Goal: Task Accomplishment & Management: Complete application form

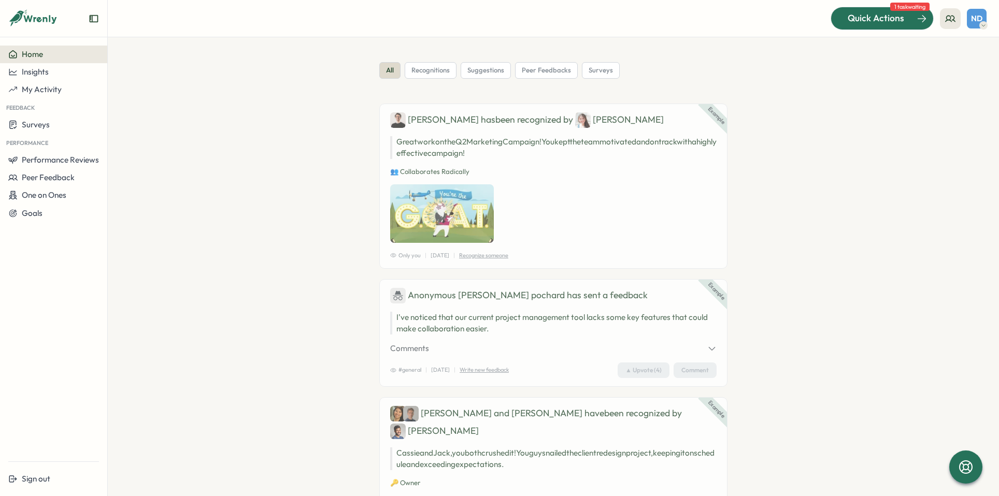
click at [843, 17] on div "Quick Actions" at bounding box center [876, 17] width 94 height 13
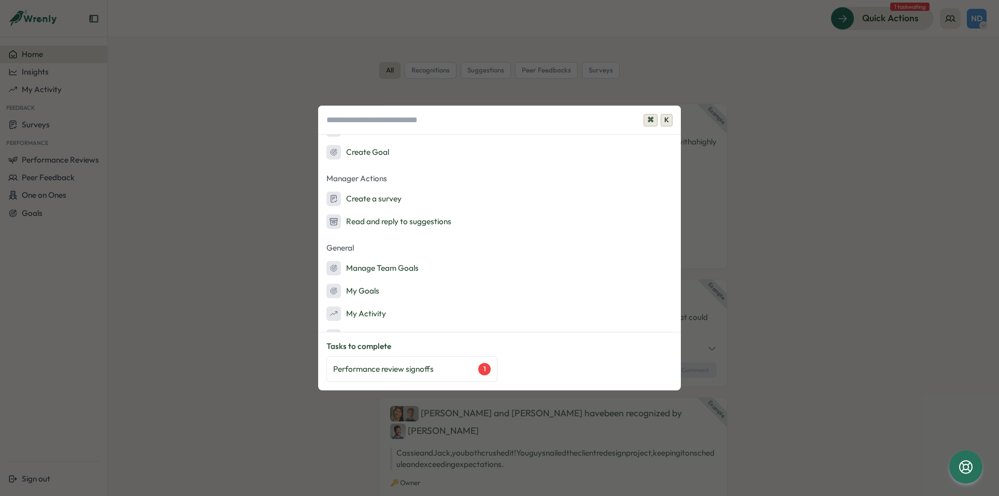
scroll to position [56, 0]
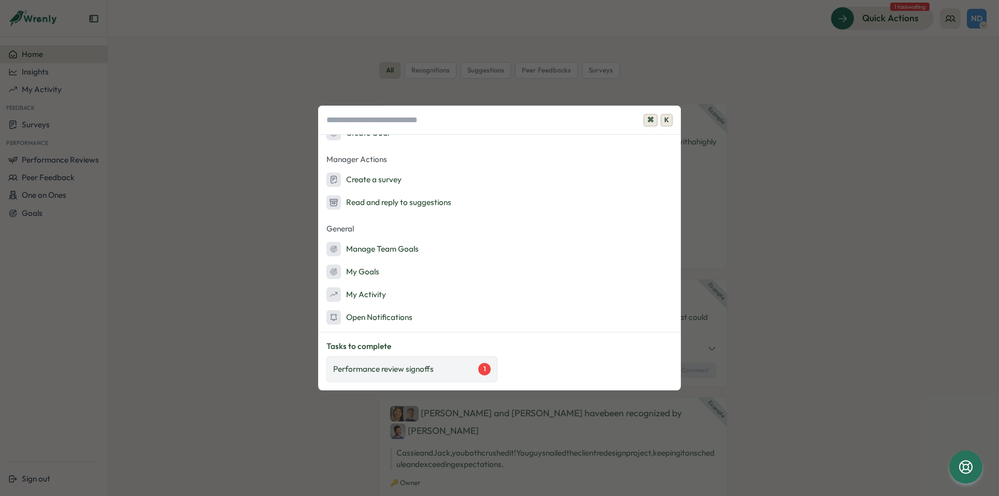
click at [477, 369] on div "Performance review signoffs 1" at bounding box center [412, 369] width 158 height 12
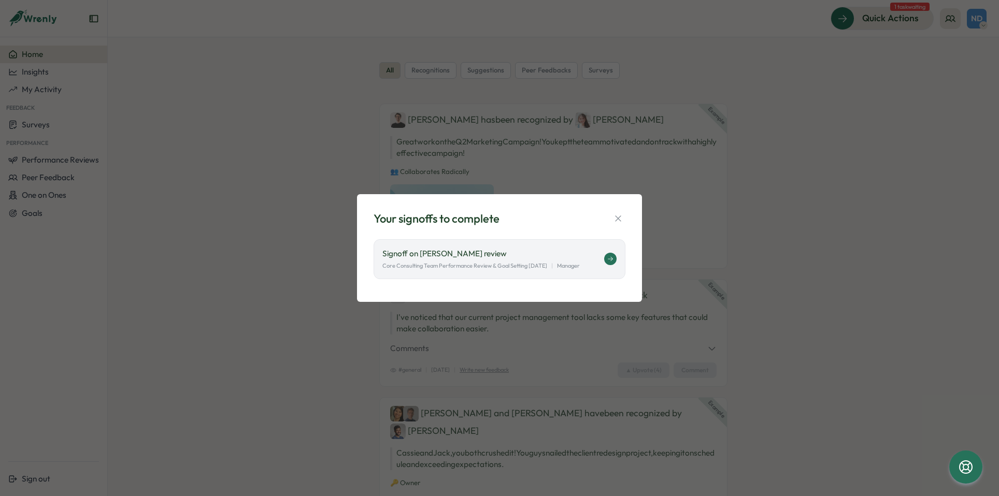
click at [609, 258] on icon at bounding box center [610, 259] width 6 height 6
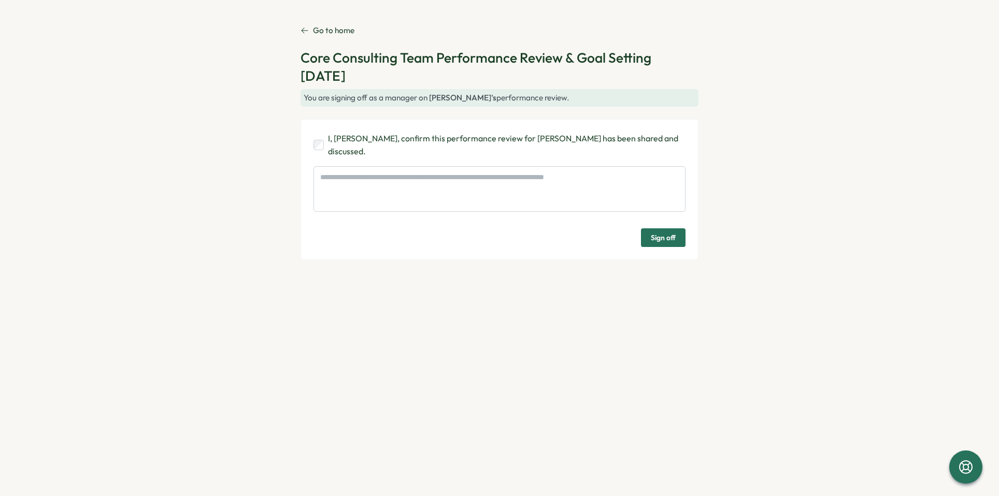
click at [664, 237] on span "Sign off" at bounding box center [663, 238] width 25 height 18
type textarea "*"
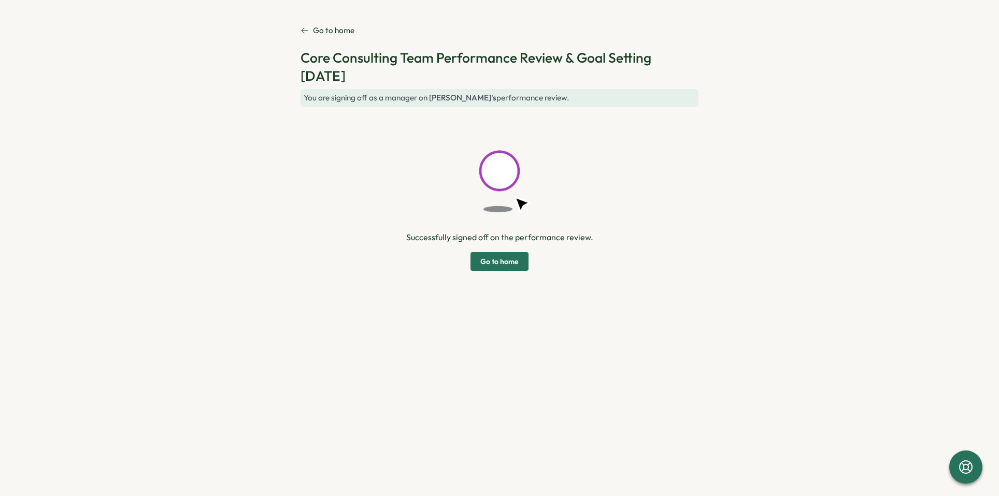
click at [511, 258] on span "Go to home" at bounding box center [499, 262] width 38 height 18
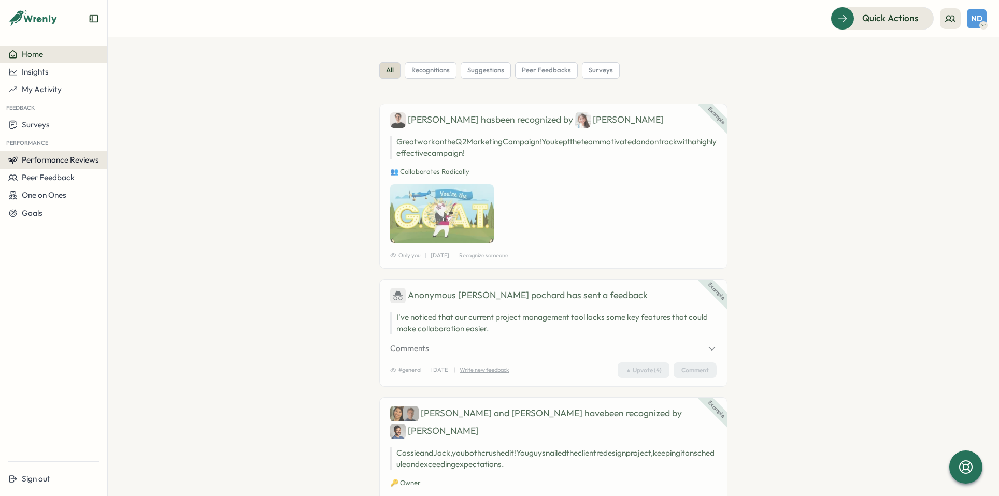
click at [85, 156] on span "Performance Reviews" at bounding box center [60, 160] width 77 height 10
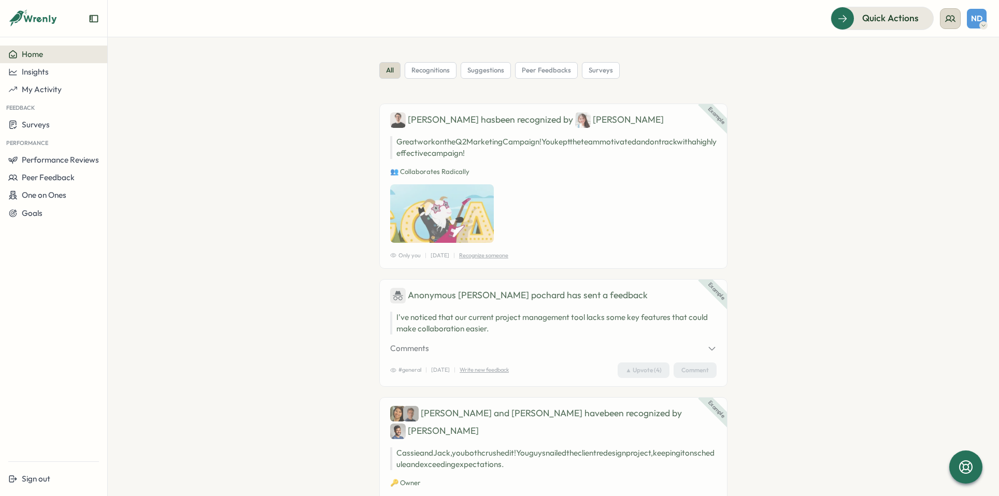
click at [952, 27] on button at bounding box center [950, 18] width 21 height 21
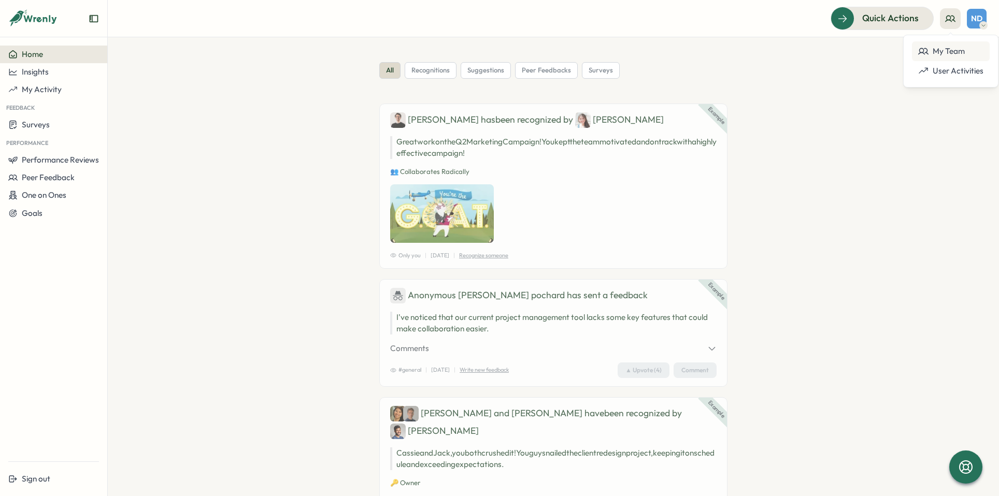
click at [946, 51] on div "My Team" at bounding box center [950, 51] width 65 height 11
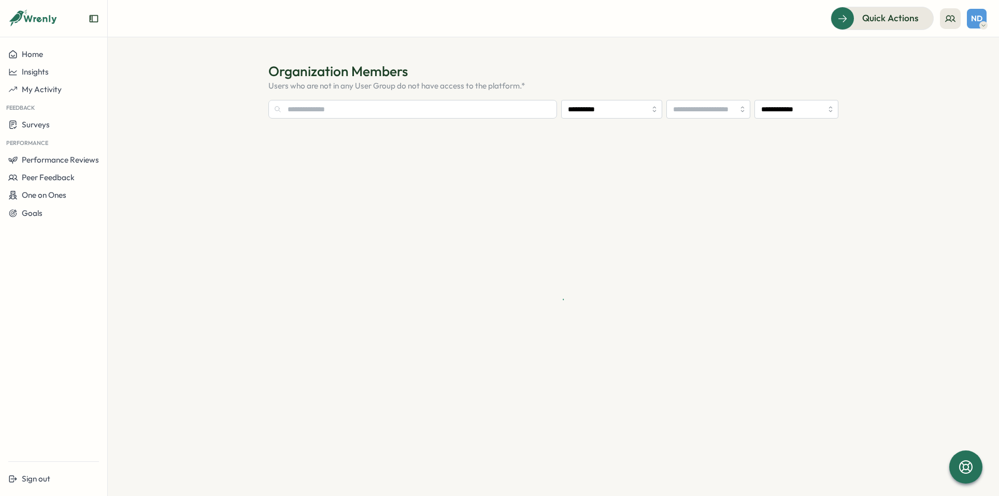
type input "**********"
